Goal: Information Seeking & Learning: Learn about a topic

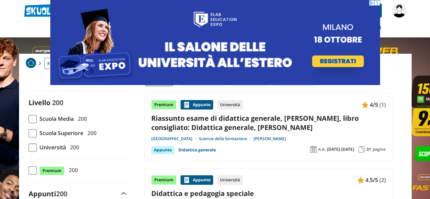
scroll to position [21, 0]
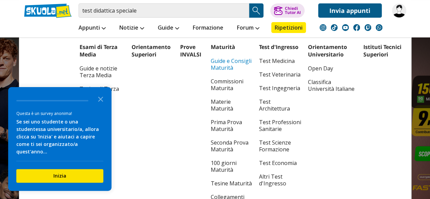
scroll to position [27, 0]
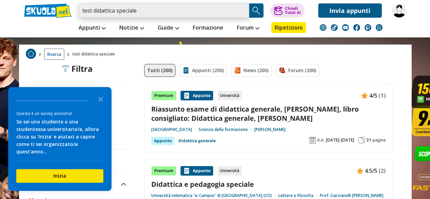
click at [144, 9] on input "test didattica speciale" at bounding box center [164, 10] width 171 height 14
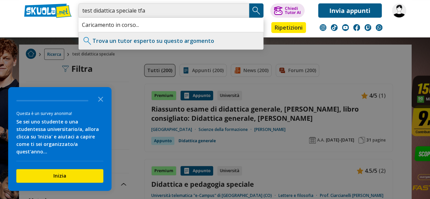
type input "test didattica speciale tfa"
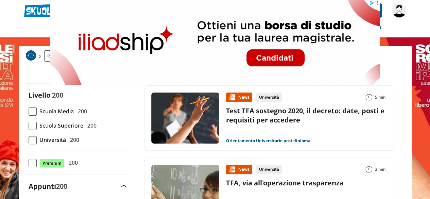
scroll to position [26, 0]
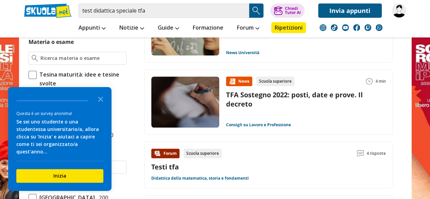
scroll to position [0, 0]
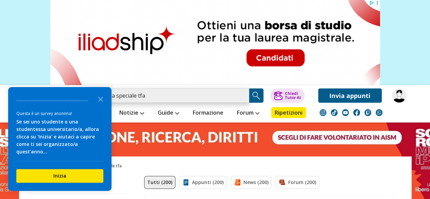
click at [186, 93] on input "test didattica speciale tfa" at bounding box center [164, 95] width 171 height 14
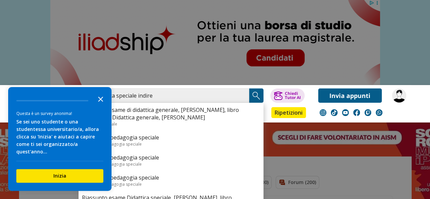
click at [98, 104] on icon "Close the survey" at bounding box center [101, 99] width 14 height 14
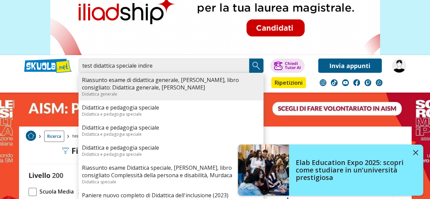
scroll to position [30, 0]
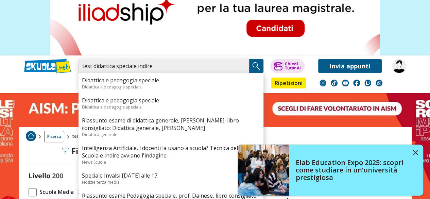
click at [181, 68] on input "test didattica speciale indire" at bounding box center [164, 66] width 171 height 14
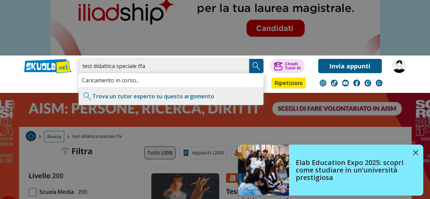
type input "test didattica speciale tfa"
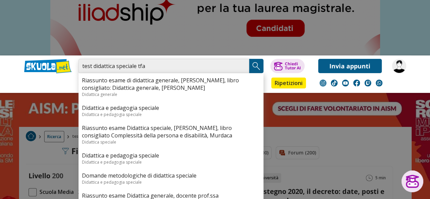
click at [245, 64] on input "test didattica speciale tfa" at bounding box center [164, 66] width 171 height 14
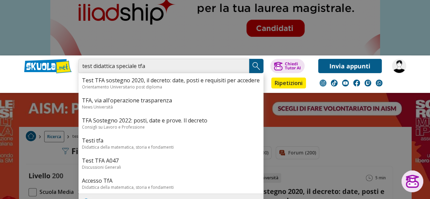
click at [238, 66] on input "test didattica speciale tfa" at bounding box center [164, 66] width 171 height 14
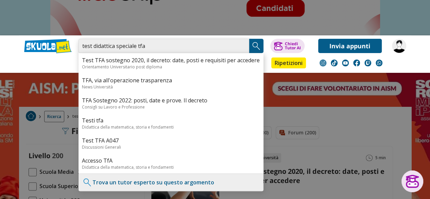
scroll to position [50, 0]
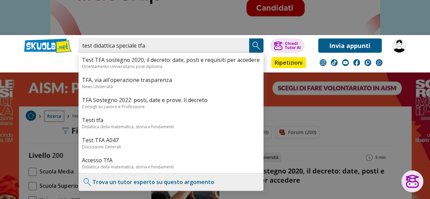
click at [257, 44] on img "Search Button" at bounding box center [256, 45] width 10 height 10
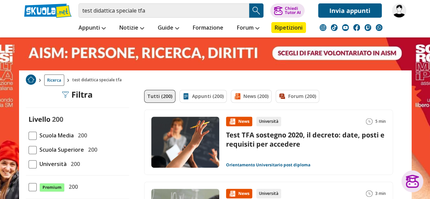
scroll to position [86, 0]
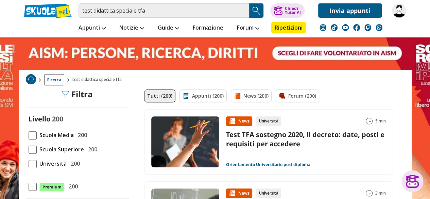
click at [259, 136] on link "Test TFA sostegno 2020, il decreto: date, posti e requisiti per accedere" at bounding box center [305, 139] width 158 height 18
